Goal: Transaction & Acquisition: Purchase product/service

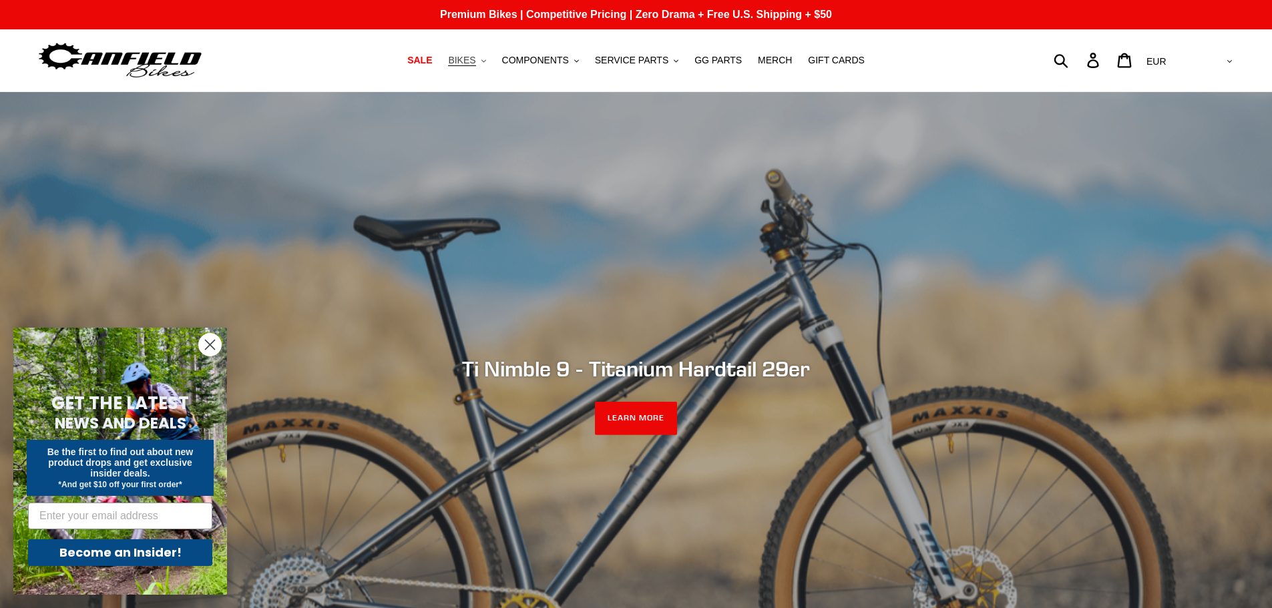
click at [472, 61] on span "BIKES" at bounding box center [461, 60] width 27 height 11
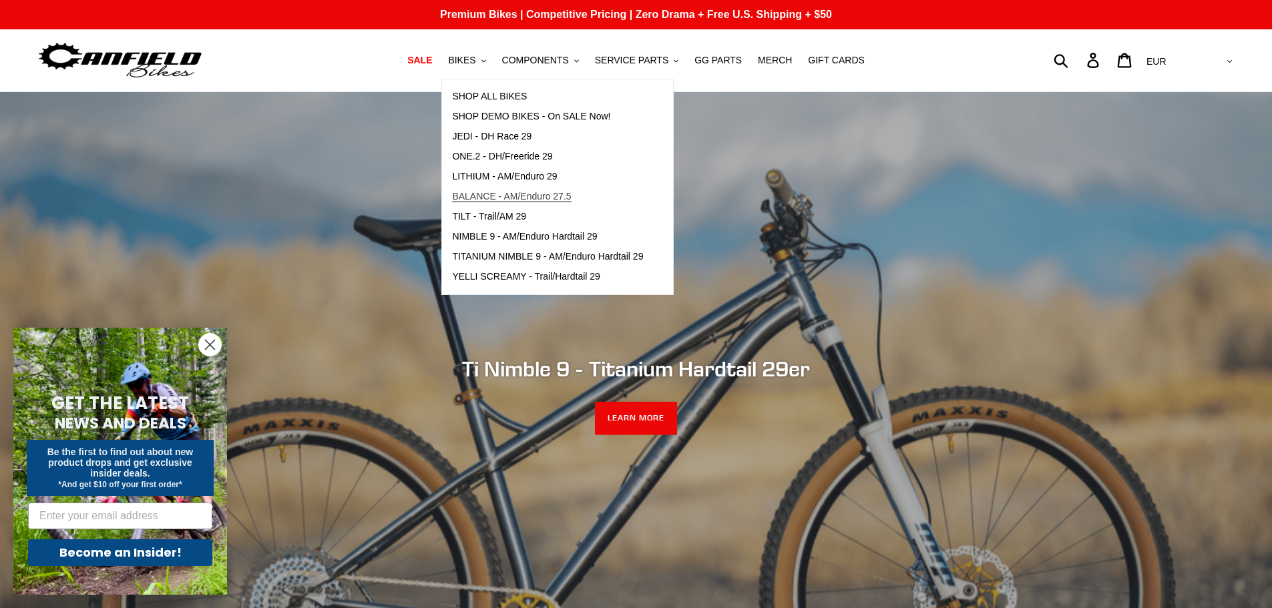
click at [567, 196] on span "BALANCE - AM/Enduro 27.5" at bounding box center [511, 196] width 119 height 11
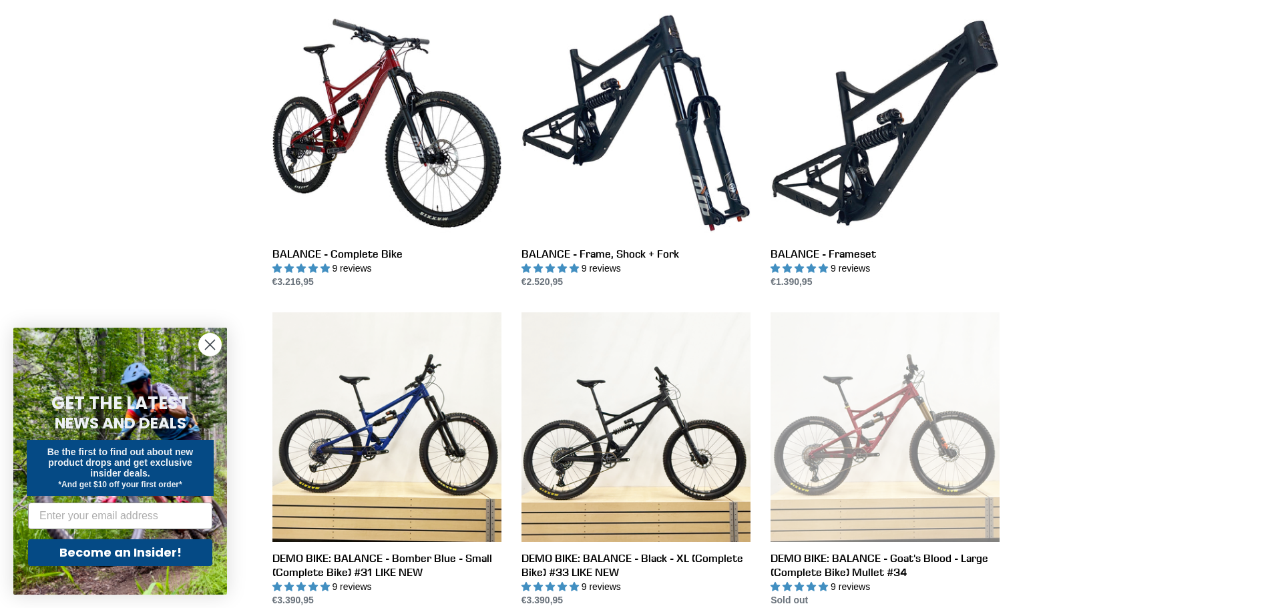
scroll to position [267, 0]
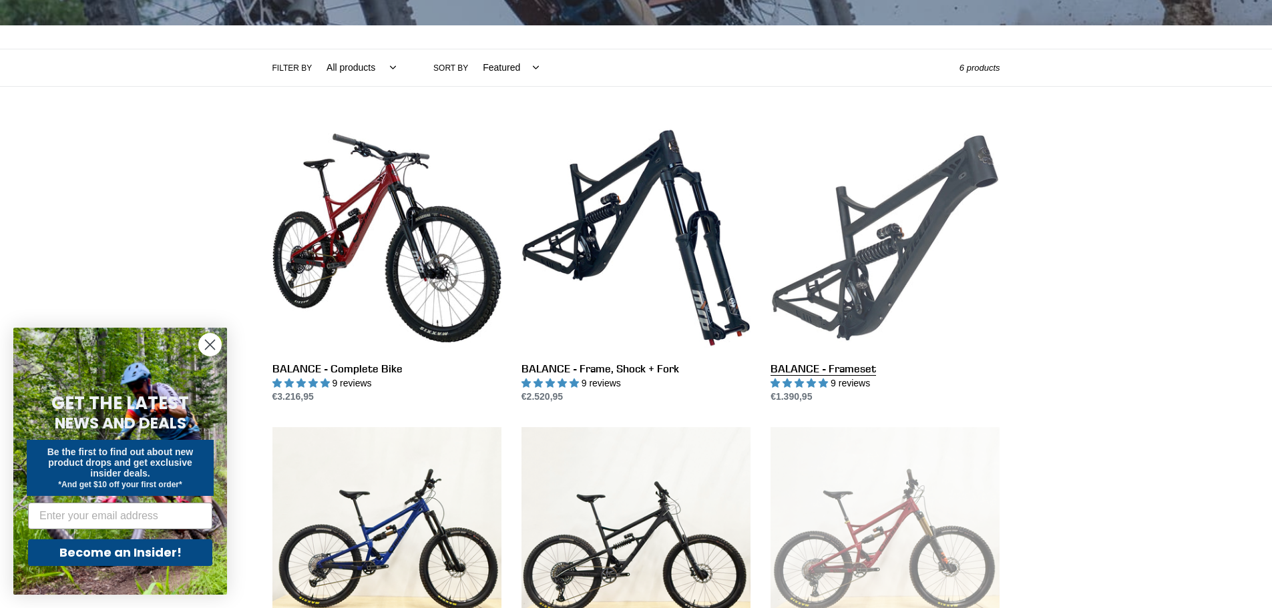
click at [874, 212] on link "BALANCE - Frameset" at bounding box center [884, 263] width 229 height 281
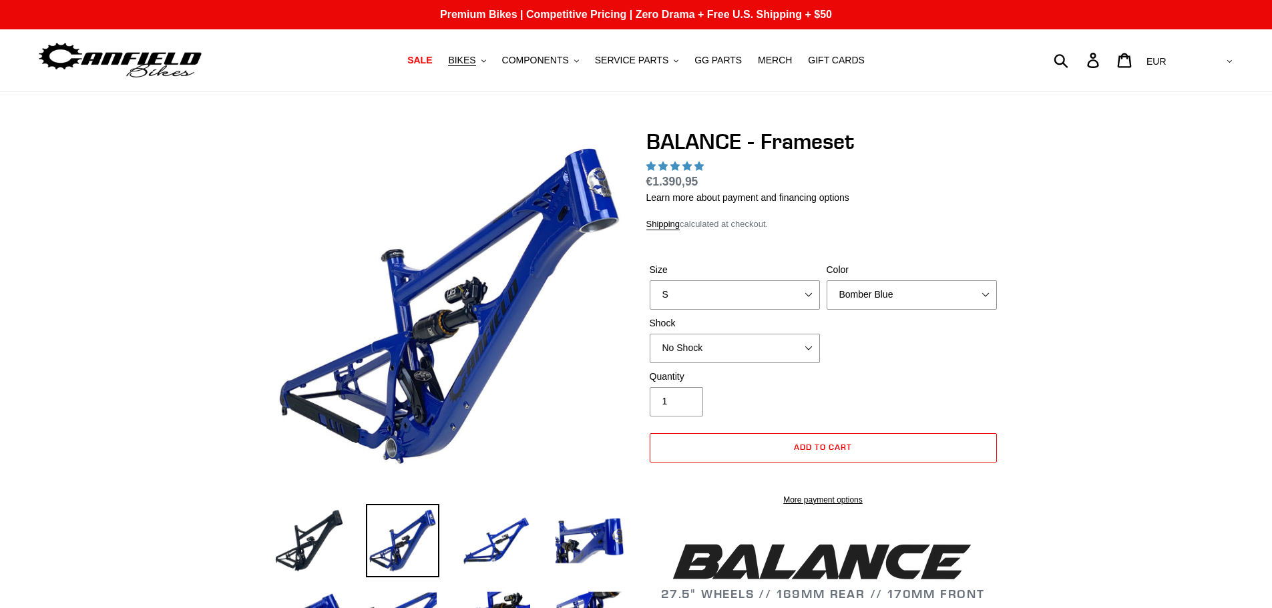
select select "highest-rating"
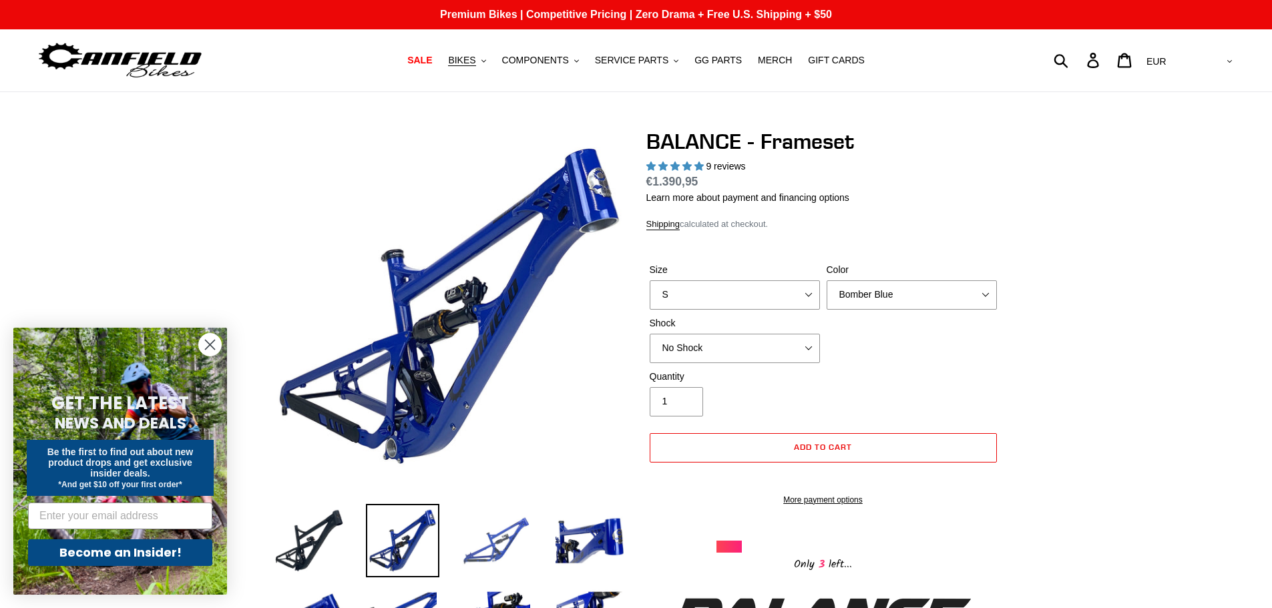
click at [503, 541] on img at bounding box center [495, 540] width 73 height 73
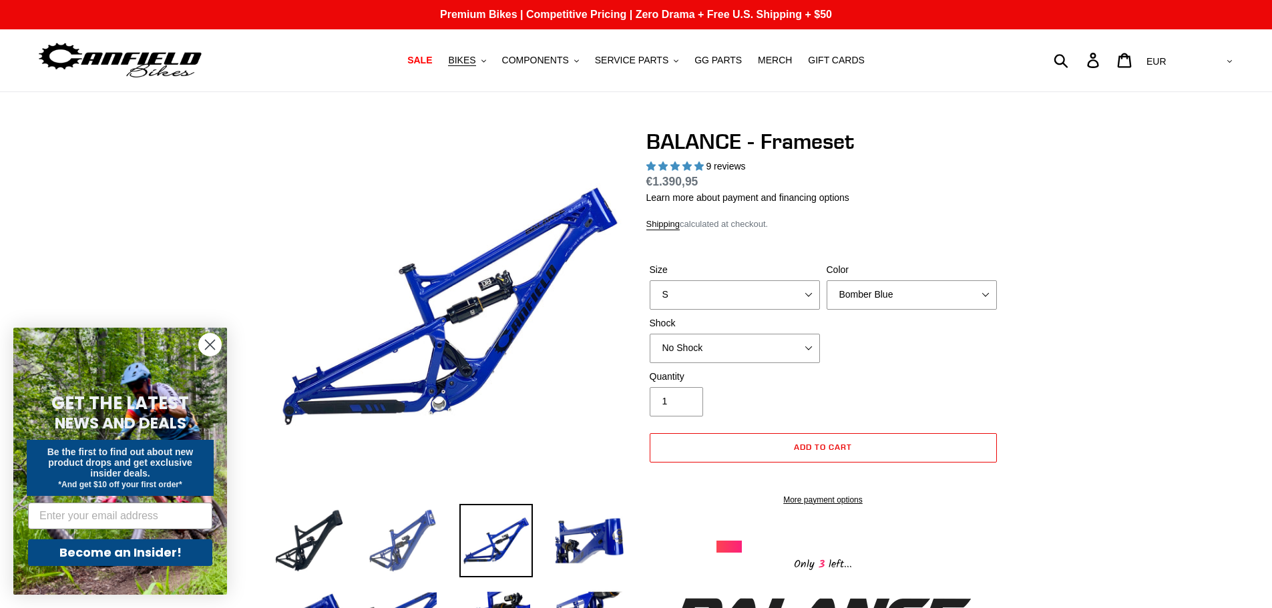
click at [401, 545] on img at bounding box center [402, 540] width 73 height 73
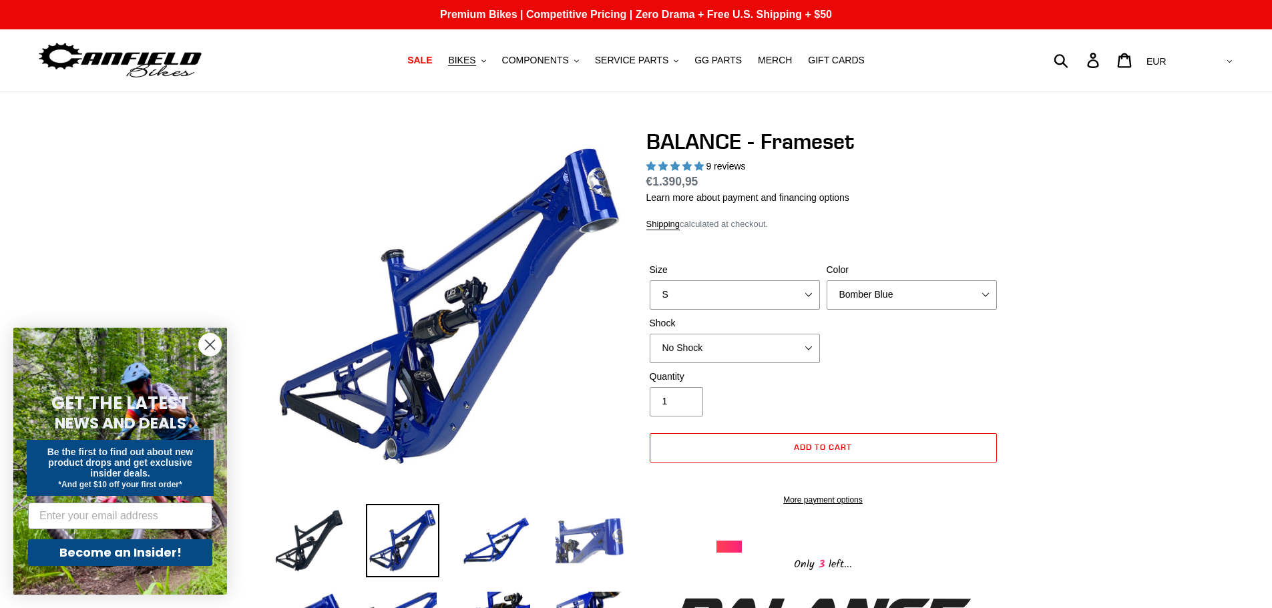
click at [572, 542] on img at bounding box center [589, 540] width 73 height 73
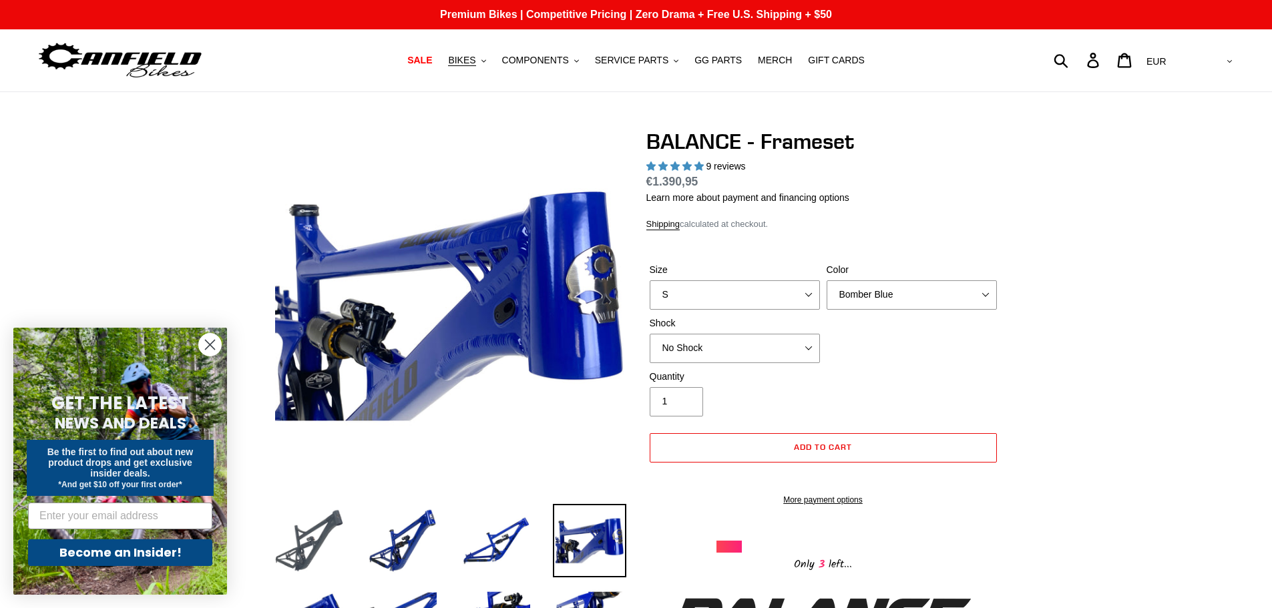
click at [307, 542] on img at bounding box center [308, 540] width 73 height 73
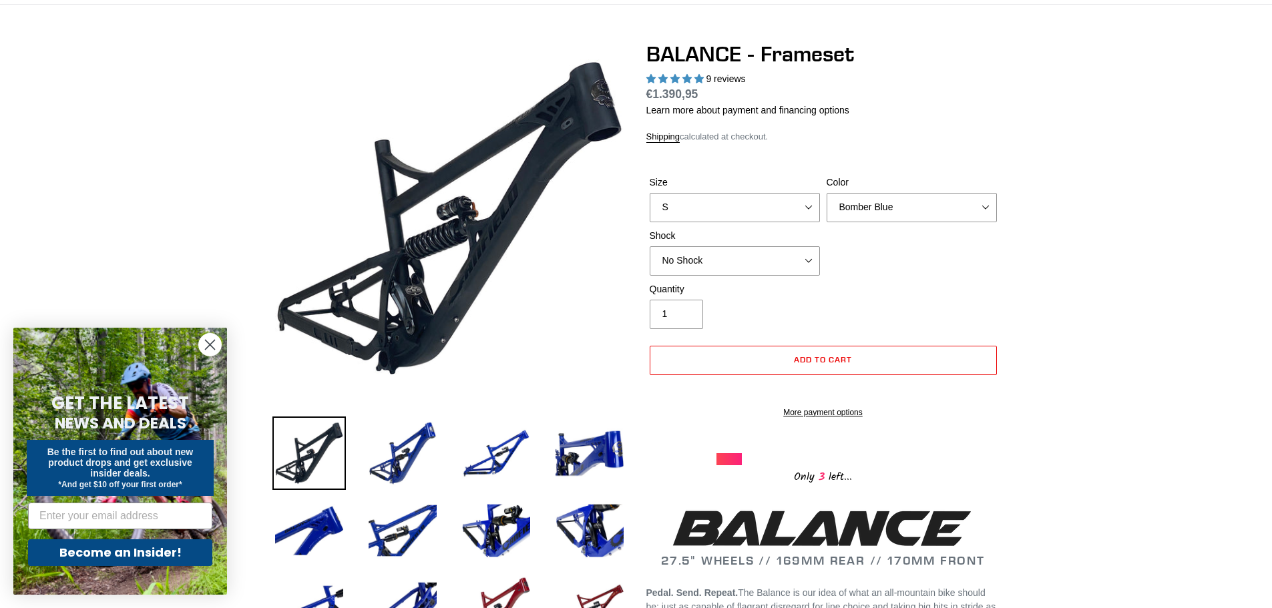
scroll to position [400, 0]
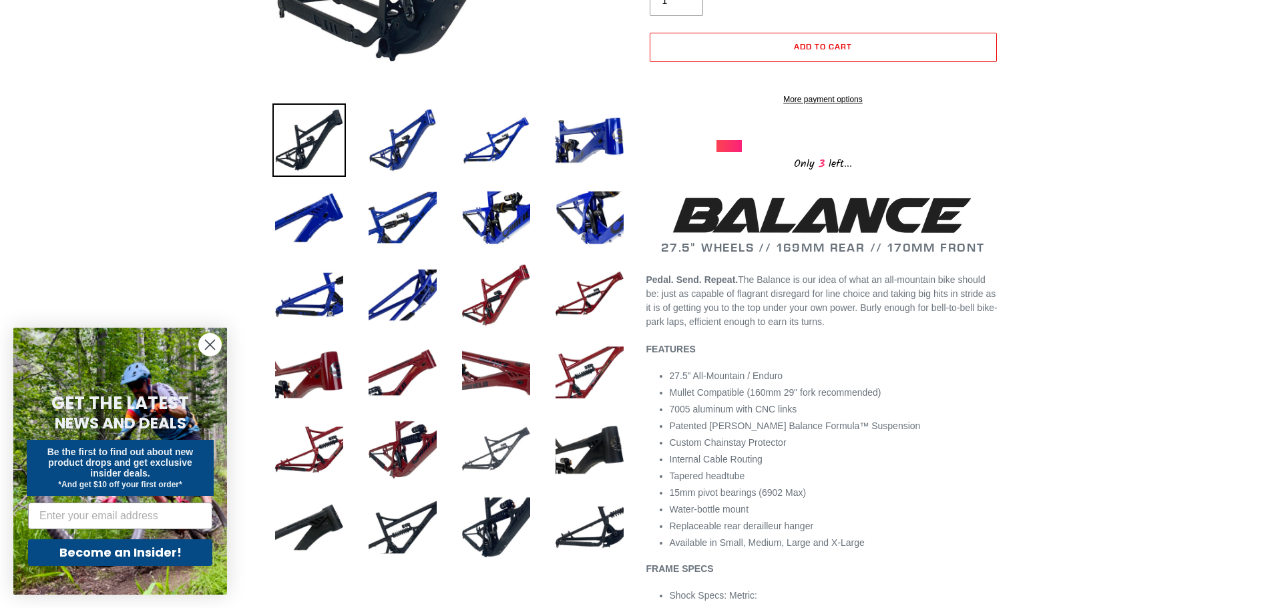
click at [510, 451] on img at bounding box center [495, 449] width 73 height 73
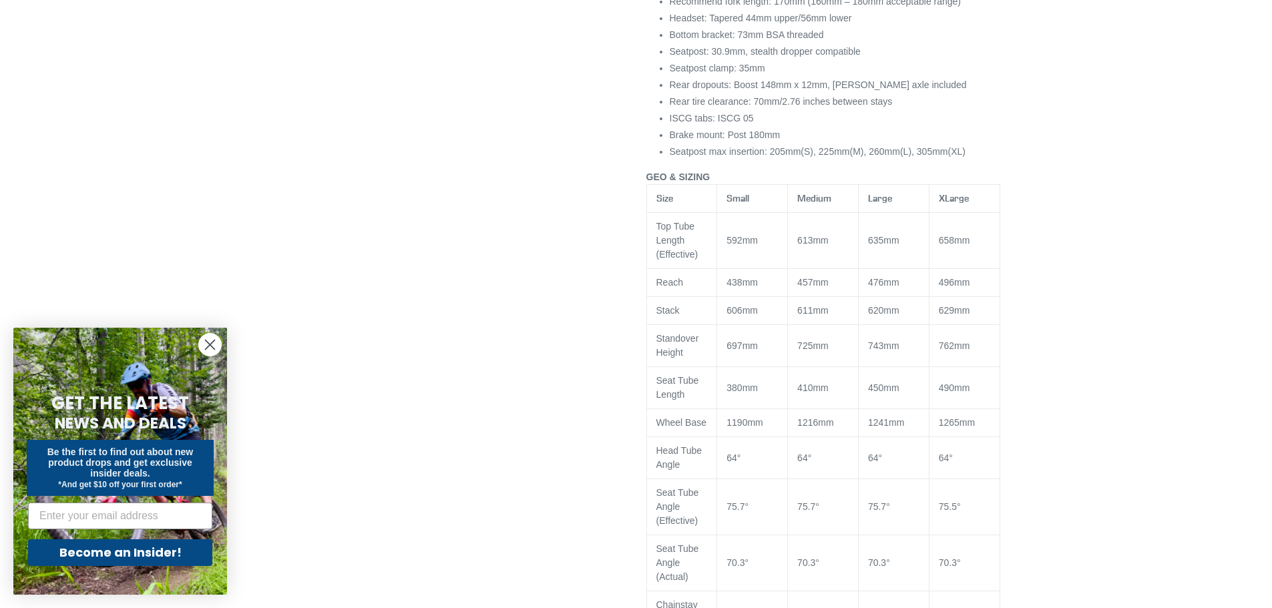
scroll to position [1068, 0]
